Goal: Navigation & Orientation: Find specific page/section

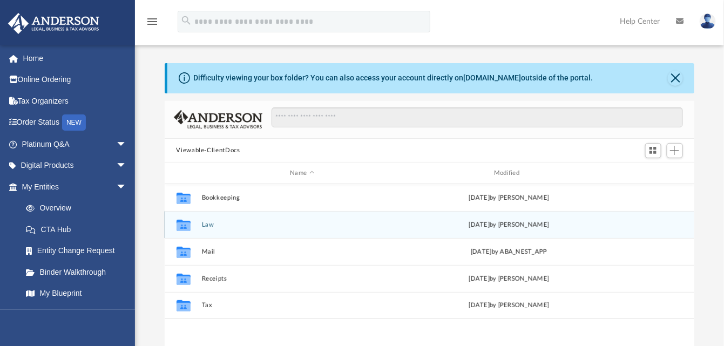
scroll to position [237, 522]
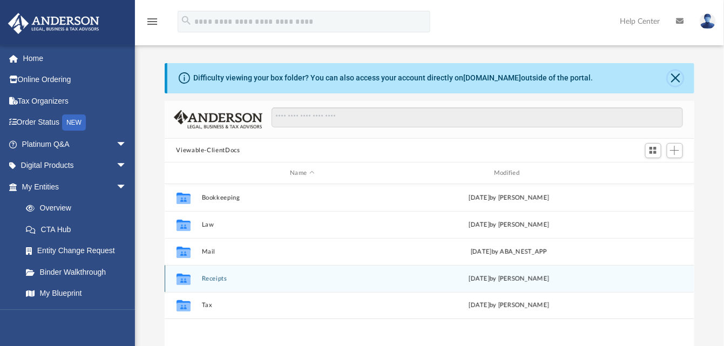
drag, startPoint x: 681, startPoint y: 76, endPoint x: 275, endPoint y: 282, distance: 455.7
click at [306, 279] on div "Difficulty viewing your box folder? You can also access your account directly o…" at bounding box center [430, 235] width 530 height 345
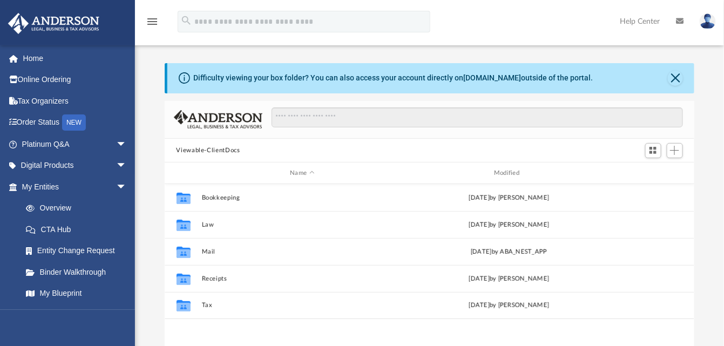
click at [193, 80] on div "Difficulty viewing your box folder? You can also access your account directly o…" at bounding box center [431, 78] width 528 height 30
click at [502, 77] on div "Difficulty viewing your box folder? You can also access your account directly o…" at bounding box center [394, 77] width 400 height 11
click at [183, 76] on icon at bounding box center [184, 77] width 11 height 11
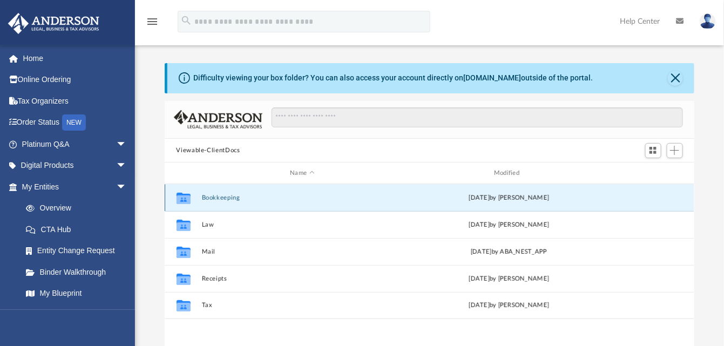
click at [218, 200] on button "Bookkeeping" at bounding box center [302, 197] width 202 height 7
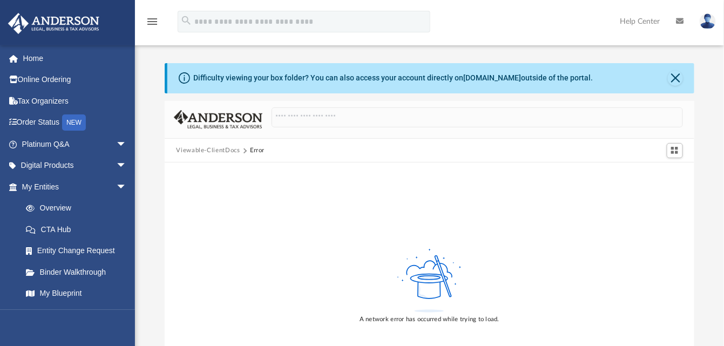
click at [198, 148] on button "Viewable-ClientDocs" at bounding box center [208, 151] width 64 height 10
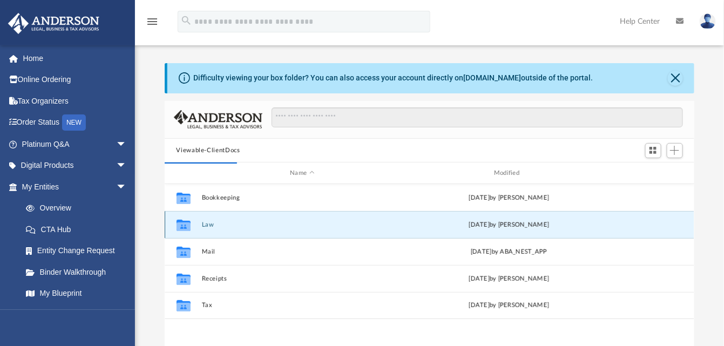
click at [208, 227] on button "Law" at bounding box center [302, 224] width 202 height 7
click at [201, 222] on button "Law" at bounding box center [302, 224] width 202 height 7
click at [201, 226] on button "Law" at bounding box center [302, 224] width 202 height 7
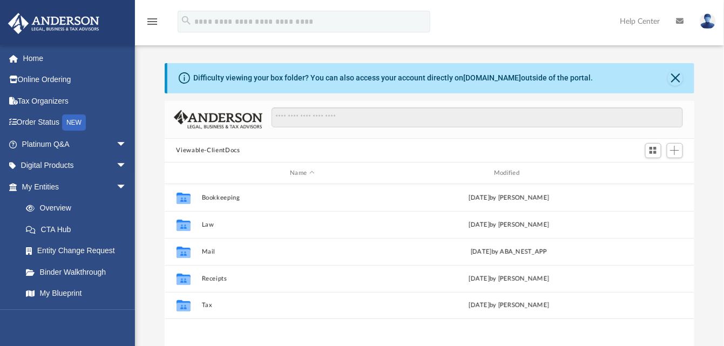
scroll to position [237, 522]
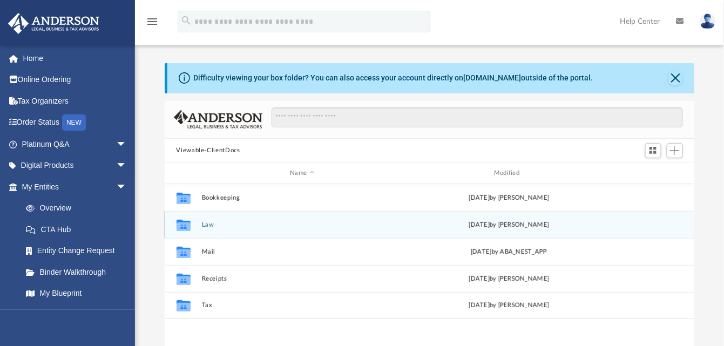
click at [186, 228] on icon "grid" at bounding box center [183, 226] width 14 height 9
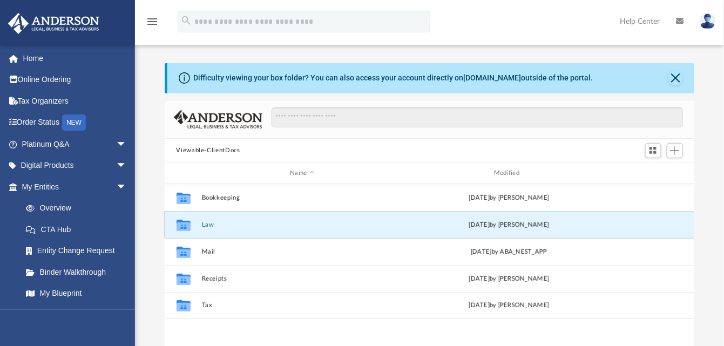
click at [186, 228] on icon "grid" at bounding box center [183, 226] width 14 height 9
click at [211, 225] on button "Law" at bounding box center [302, 224] width 202 height 7
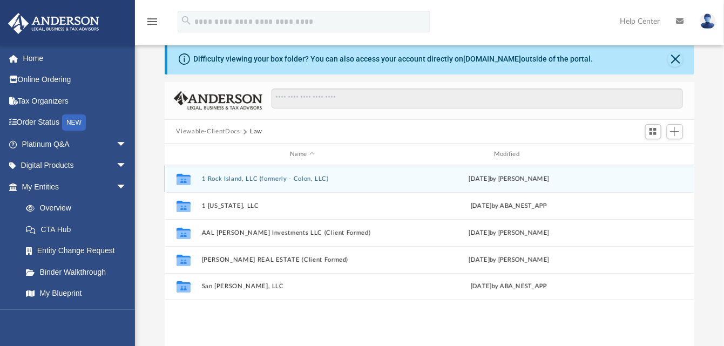
scroll to position [0, 0]
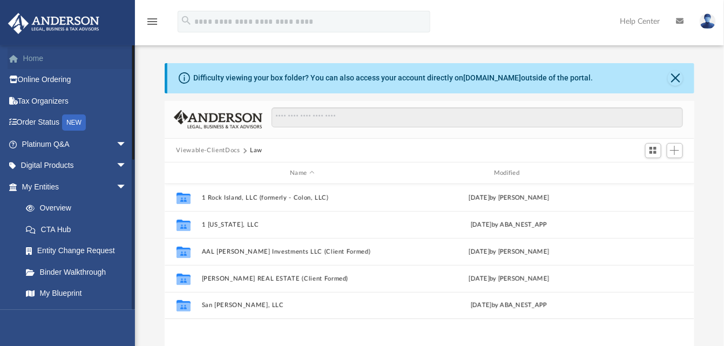
click at [41, 58] on link "Home" at bounding box center [76, 59] width 136 height 22
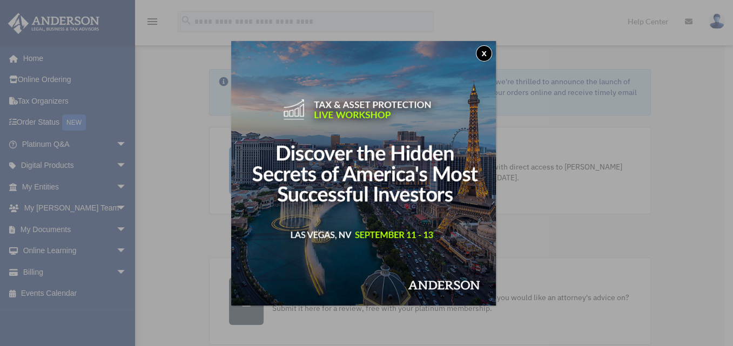
click at [487, 52] on button "x" at bounding box center [484, 53] width 16 height 16
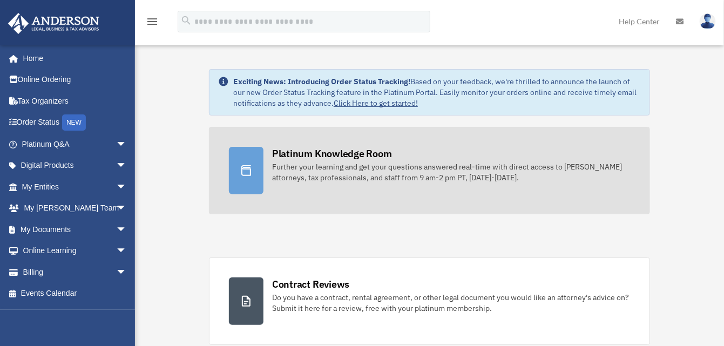
click at [369, 165] on div "Further your learning and get your questions answered real-time with direct acc…" at bounding box center [451, 172] width 358 height 22
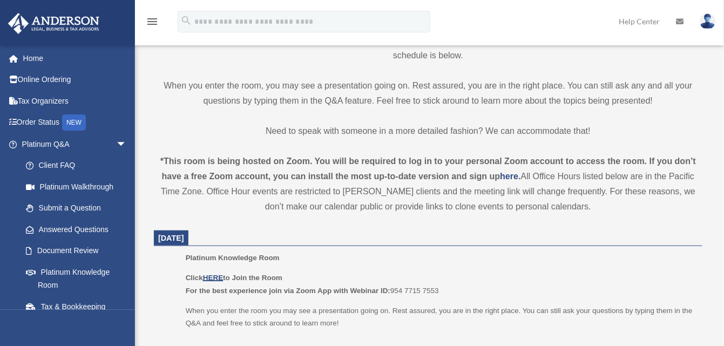
scroll to position [324, 0]
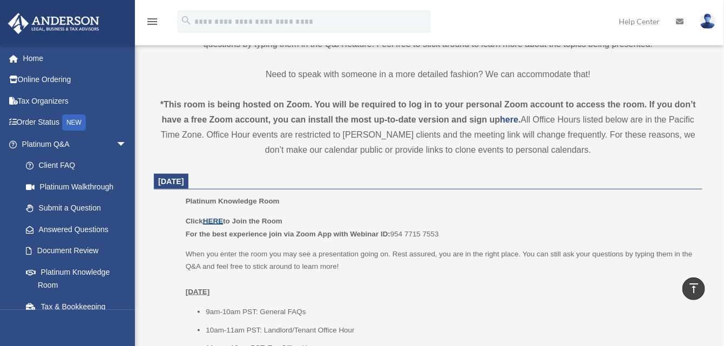
click at [218, 218] on u "HERE" at bounding box center [213, 221] width 20 height 8
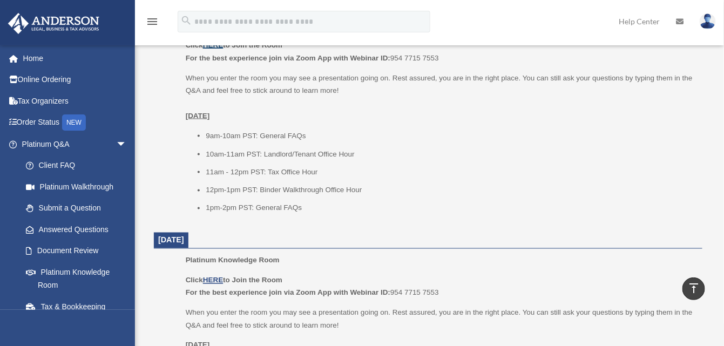
scroll to position [540, 0]
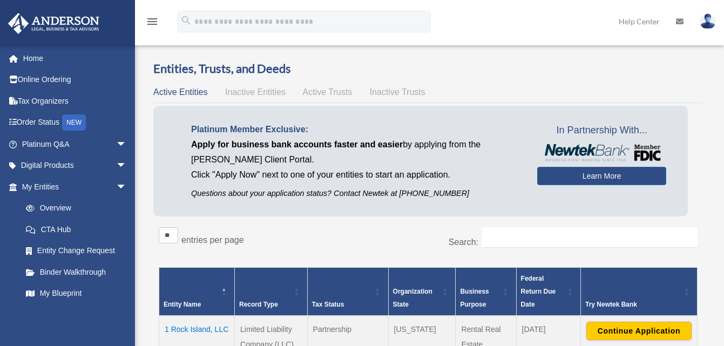
scroll to position [162, 0]
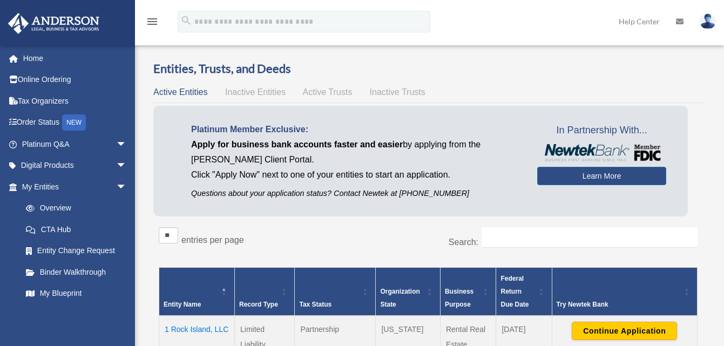
scroll to position [159, 0]
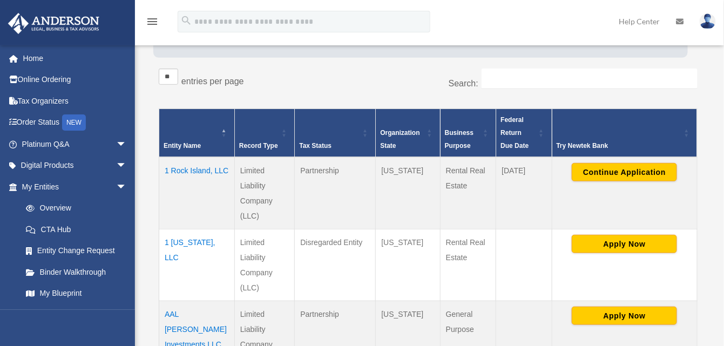
click at [639, 60] on div "Platinum Member Exclusive: Apply for business bank accounts faster and easier b…" at bounding box center [428, 5] width 550 height 116
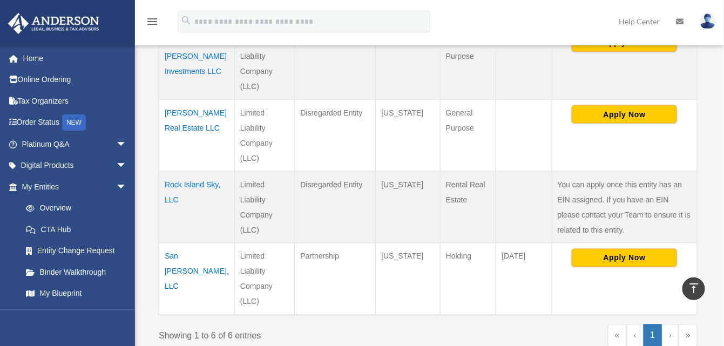
scroll to position [429, 0]
